Goal: Use online tool/utility

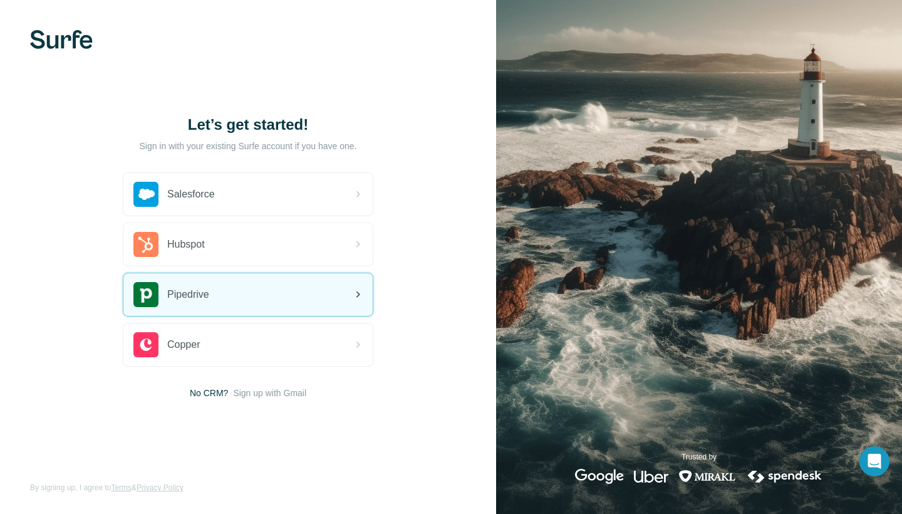
click at [244, 284] on div "Pipedrive" at bounding box center [247, 294] width 249 height 43
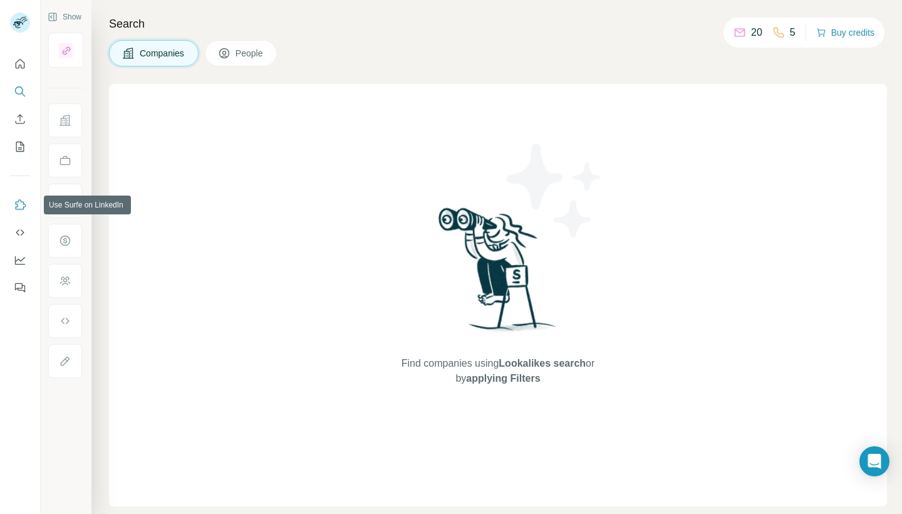
click at [21, 205] on icon "Use Surfe on LinkedIn" at bounding box center [20, 205] width 13 height 13
